Goal: Information Seeking & Learning: Learn about a topic

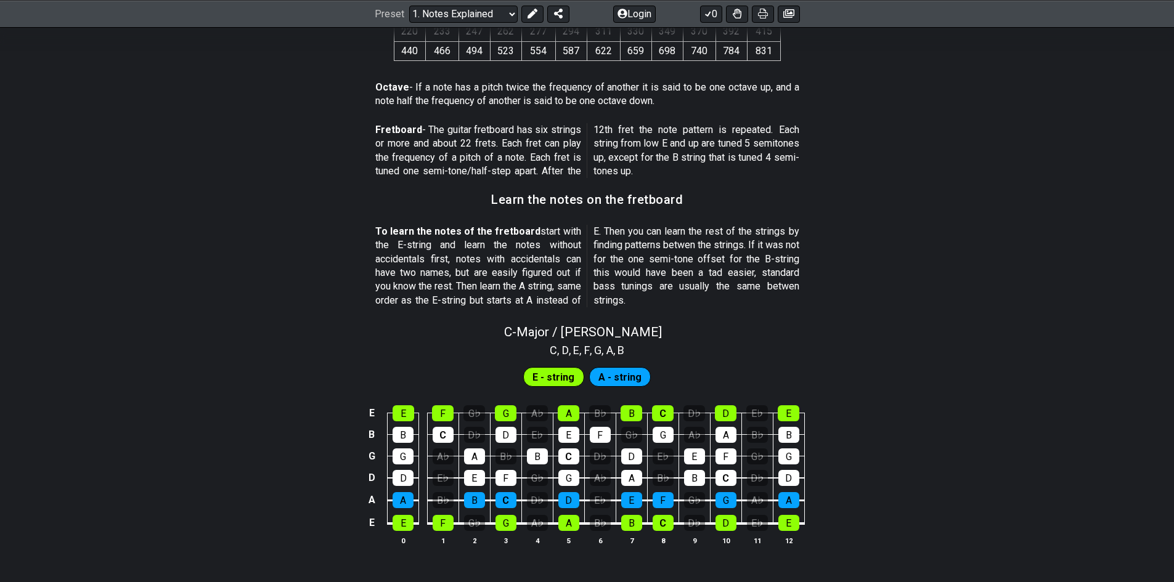
scroll to position [1133, 0]
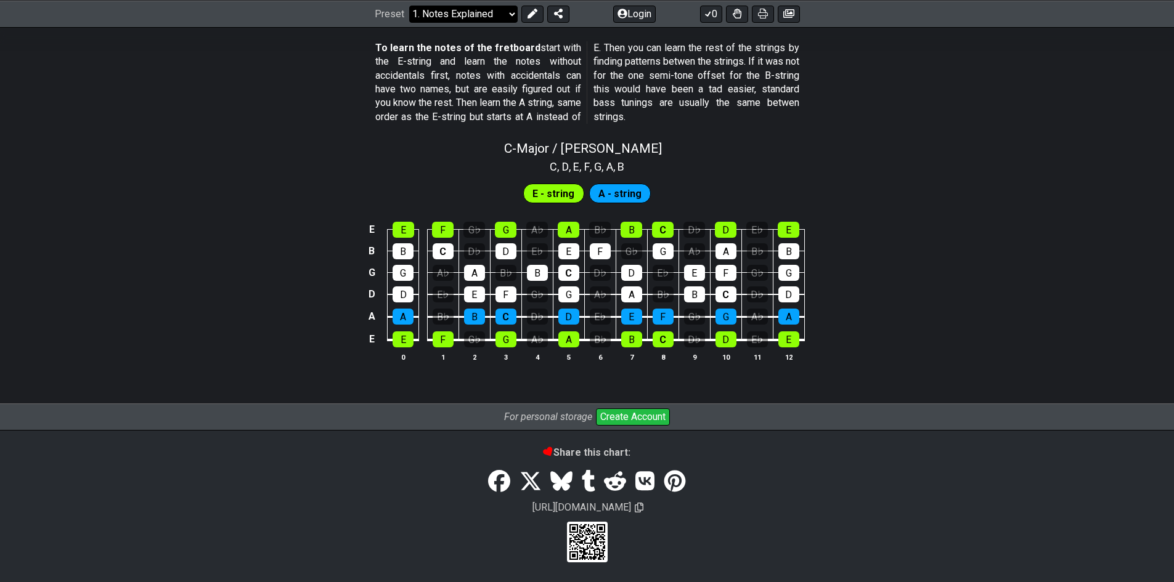
click at [504, 18] on select "Welcome to #fretflip! Initial Preset Custom Preset Minor Pentatonic Major Penta…" at bounding box center [463, 13] width 108 height 17
click at [409, 22] on select "Welcome to #fretflip! Initial Preset Custom Preset Minor Pentatonic Major Penta…" at bounding box center [463, 13] width 108 height 17
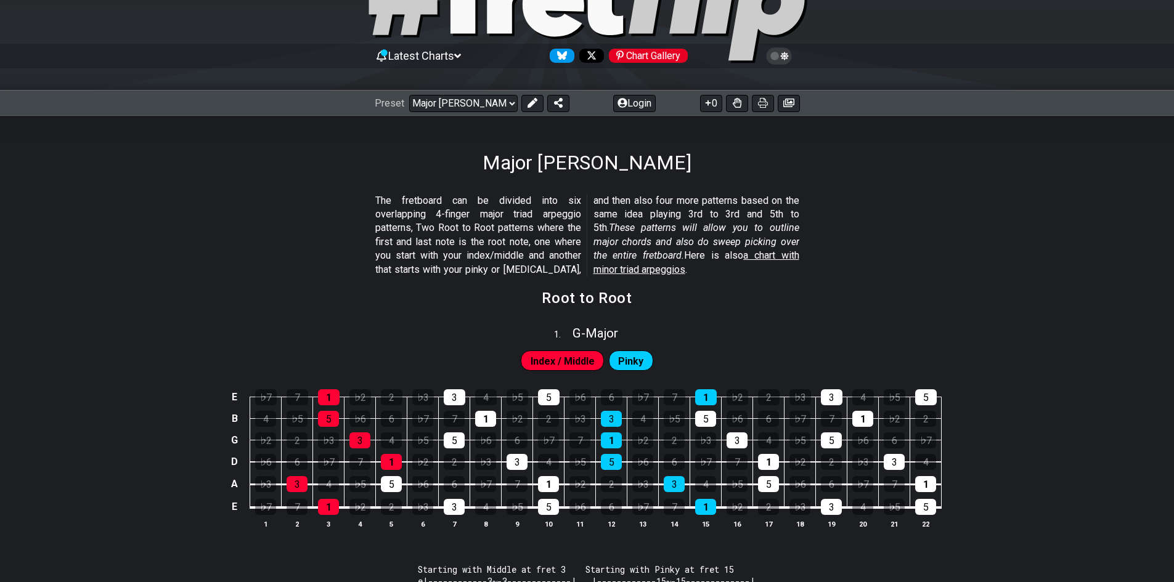
scroll to position [185, 0]
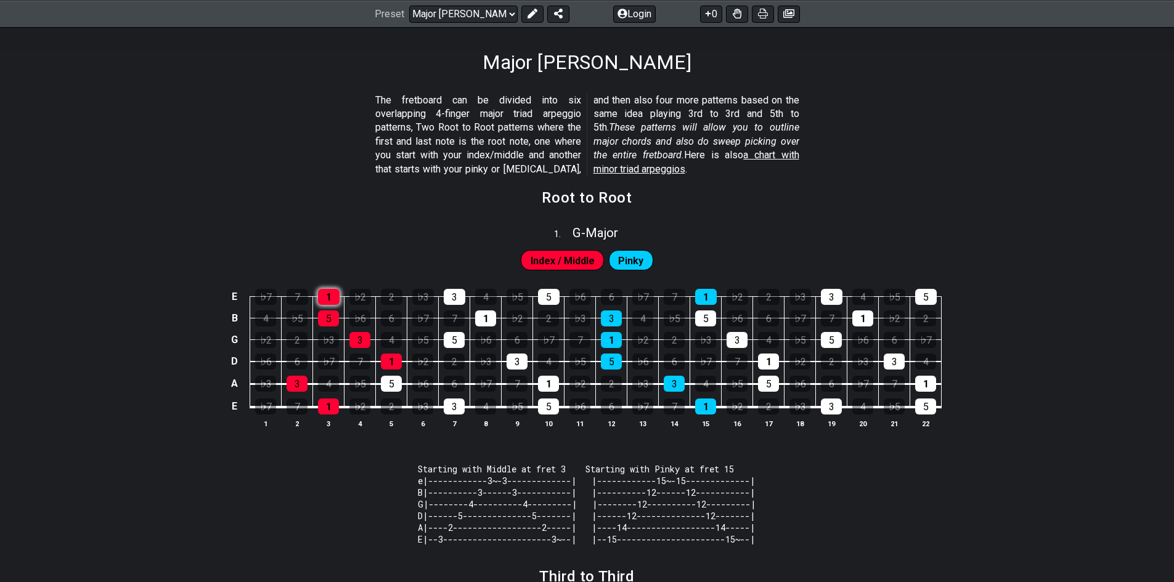
click at [328, 291] on div "1" at bounding box center [329, 297] width 22 height 16
click at [320, 295] on div "1" at bounding box center [329, 297] width 22 height 16
click at [358, 296] on div "♭2" at bounding box center [360, 297] width 22 height 16
click at [359, 301] on div "♭2" at bounding box center [360, 297] width 22 height 16
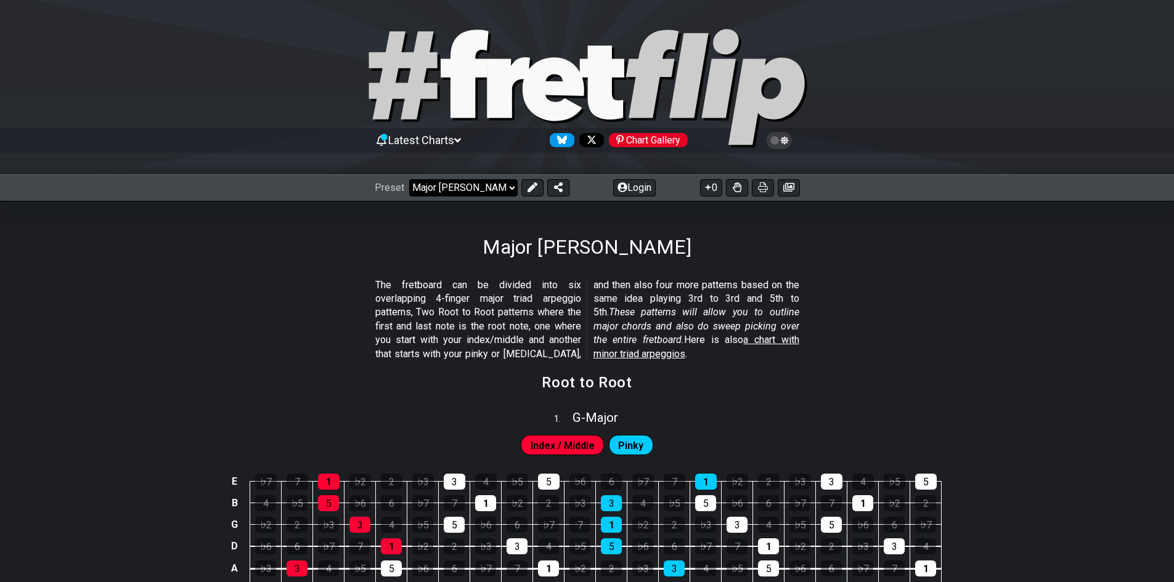
click at [445, 190] on select "Welcome to #fretflip! Initial Preset Custom Preset Minor Pentatonic Major Penta…" at bounding box center [463, 187] width 108 height 17
click at [409, 179] on select "Welcome to #fretflip! Initial Preset Custom Preset Minor Pentatonic Major Penta…" at bounding box center [463, 187] width 108 height 17
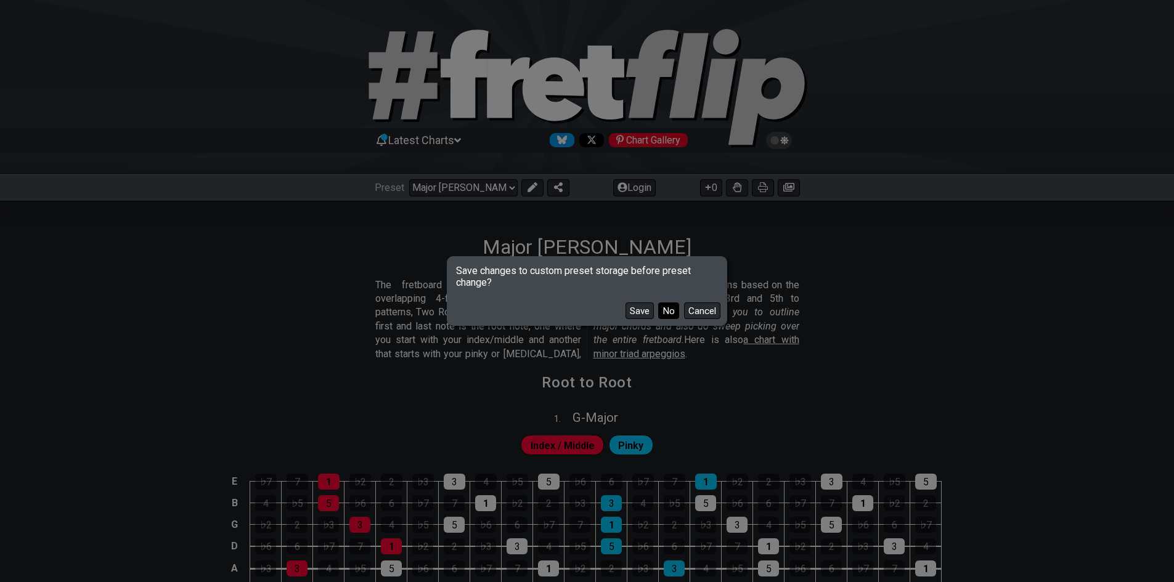
click at [669, 315] on button "No" at bounding box center [668, 311] width 21 height 17
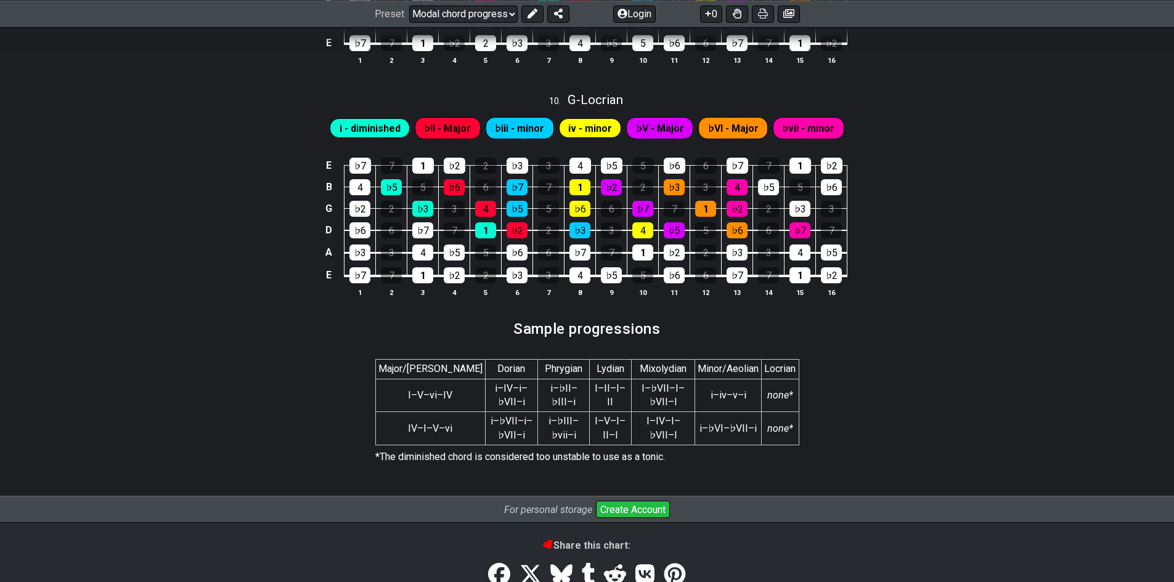
scroll to position [2033, 0]
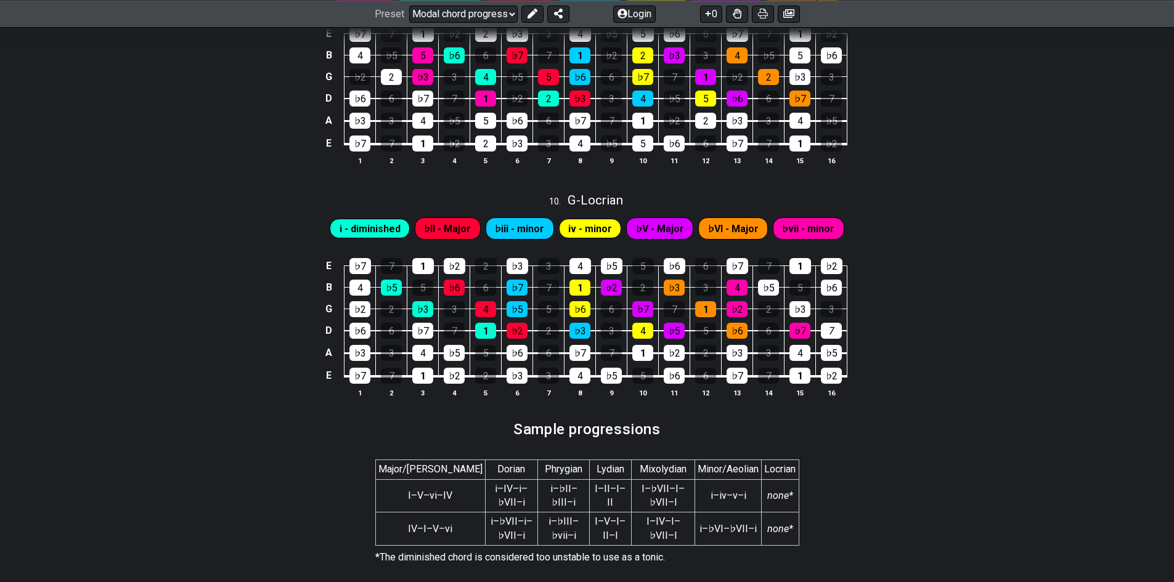
drag, startPoint x: 823, startPoint y: 335, endPoint x: 935, endPoint y: 349, distance: 113.6
drag, startPoint x: 935, startPoint y: 349, endPoint x: 832, endPoint y: 330, distance: 105.3
click at [832, 330] on div "7" at bounding box center [831, 331] width 21 height 16
click at [903, 338] on div "E ♭7 7 1 ♭2 2 ♭3 3 4 ♭5 5 ♭6 6 ♭7 7 1 ♭2 B 4 ♭5 5 ♭6 6 ♭7 7 1 ♭2 2 ♭3 3 4 ♭5 5 …" at bounding box center [587, 328] width 1174 height 173
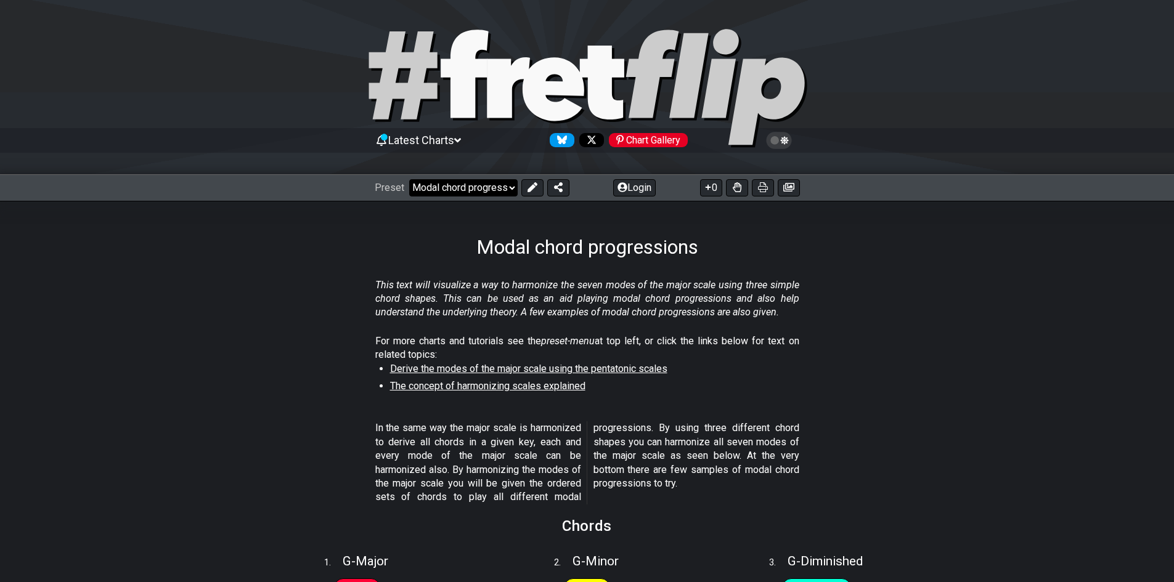
click at [453, 195] on select "Welcome to #fretflip! Initial Preset Custom Preset Minor Pentatonic Major Penta…" at bounding box center [463, 187] width 108 height 17
click at [409, 179] on select "Welcome to #fretflip! Initial Preset Custom Preset Minor Pentatonic Major Penta…" at bounding box center [463, 187] width 108 height 17
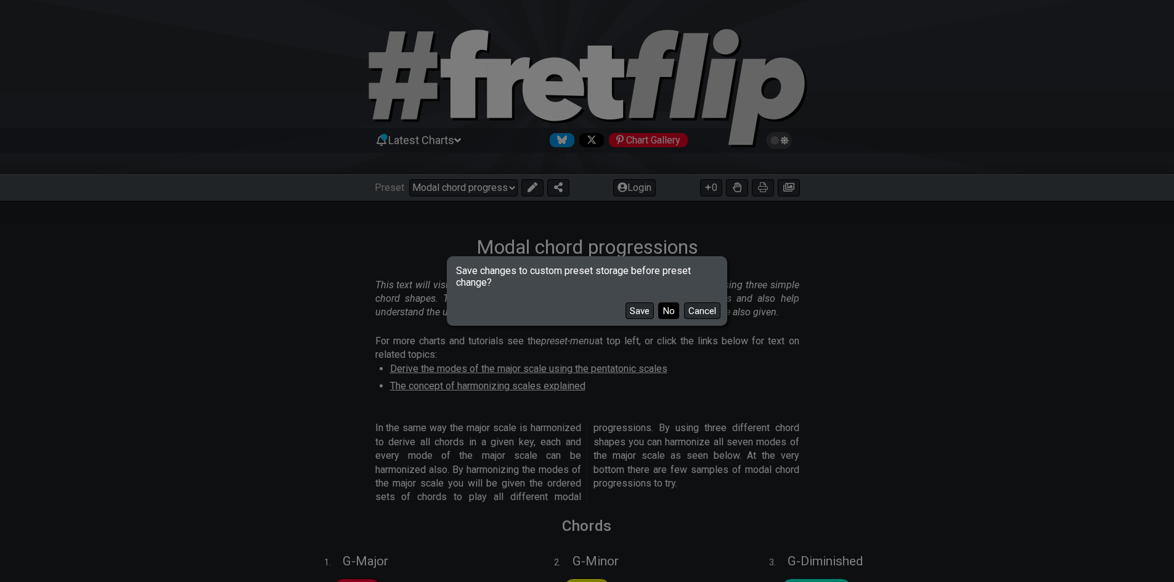
click at [666, 313] on button "No" at bounding box center [668, 311] width 21 height 17
select select "/how-to-solo"
select select "C"
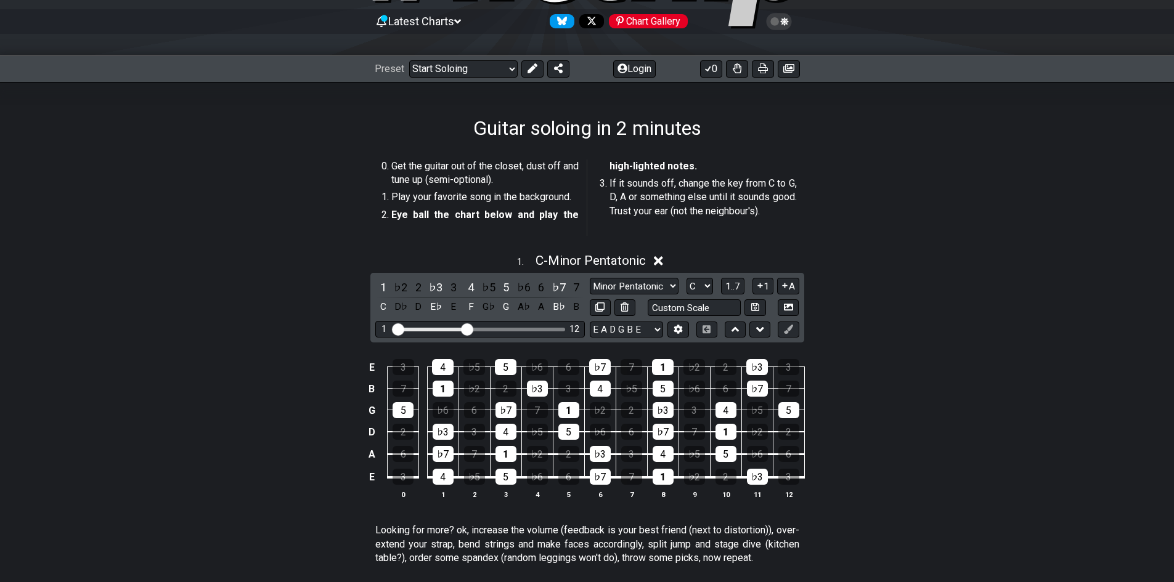
scroll to position [185, 0]
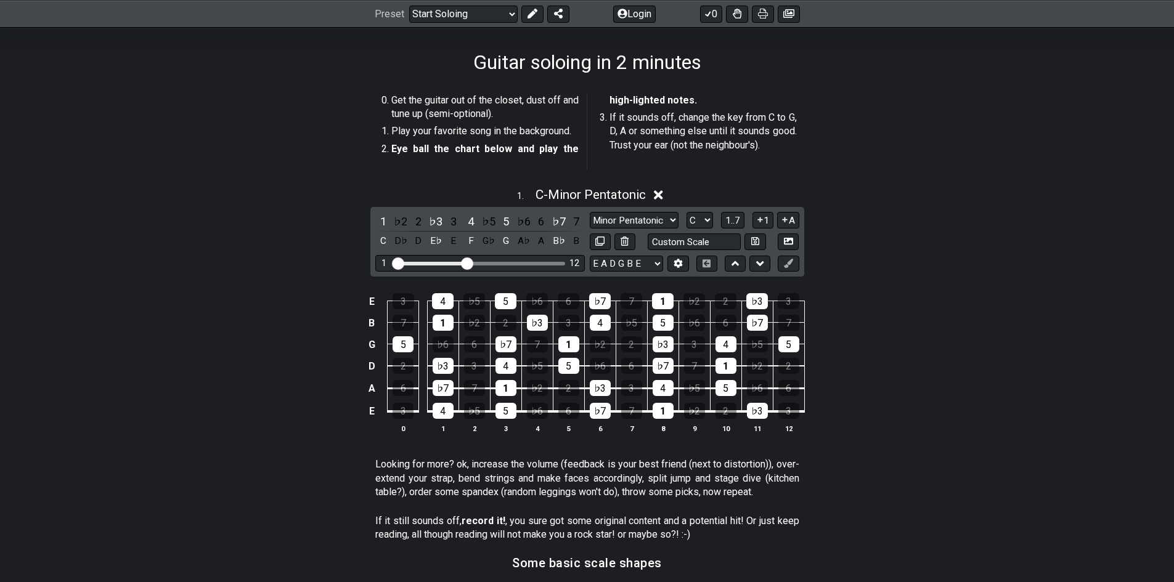
drag, startPoint x: 843, startPoint y: 329, endPoint x: 834, endPoint y: 344, distance: 17.4
click at [834, 344] on div "E 3 4 ♭5 5 ♭6 6 ♭7 7 1 ♭2 2 ♭3 3 B 7 1 ♭2 2 ♭3 3 4 ♭5 5 ♭6 6 ♭7 7 G 5 ♭6 6 ♭7 7…" at bounding box center [587, 363] width 1174 height 173
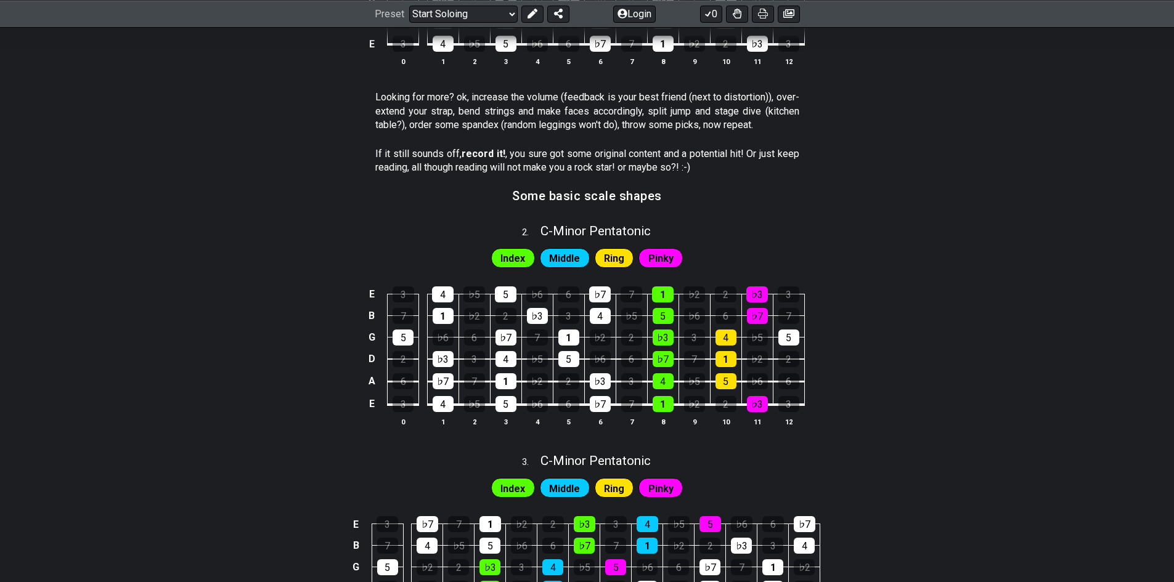
scroll to position [555, 0]
